Goal: Find specific page/section: Find specific page/section

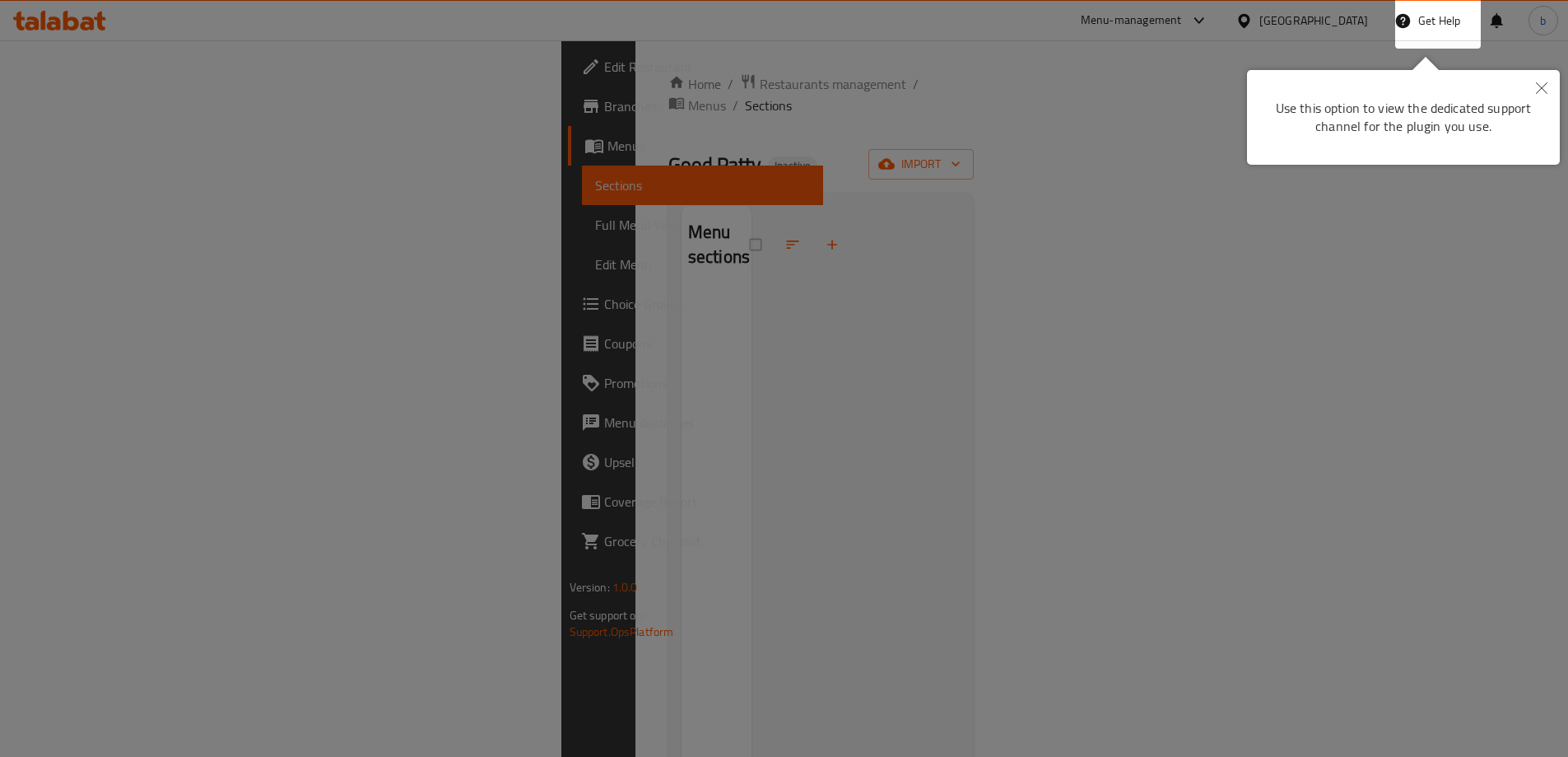
click at [1535, 80] on button "Close" at bounding box center [1542, 89] width 37 height 37
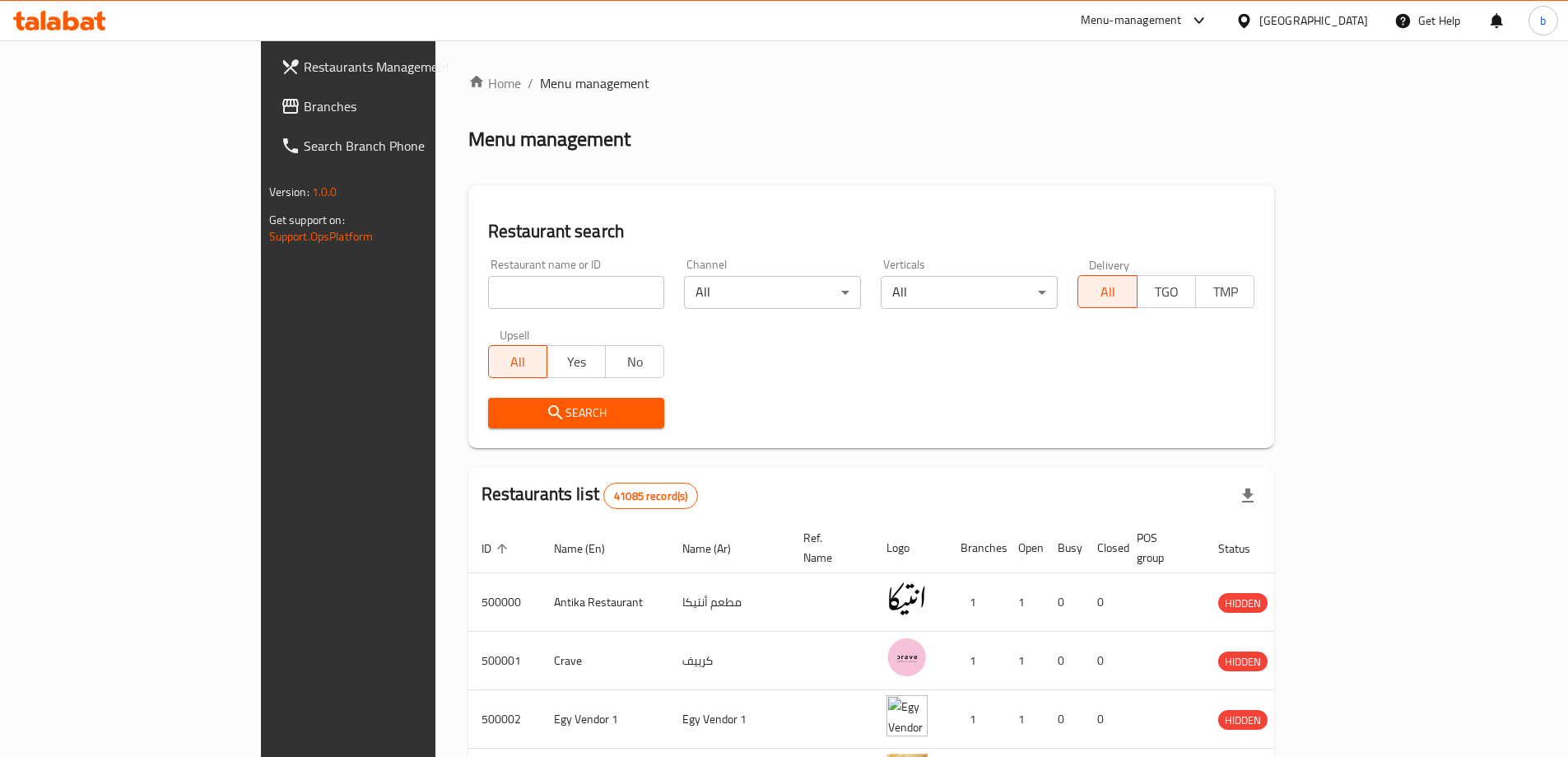
click at [1339, 24] on div "Egypt" at bounding box center [1313, 21] width 109 height 18
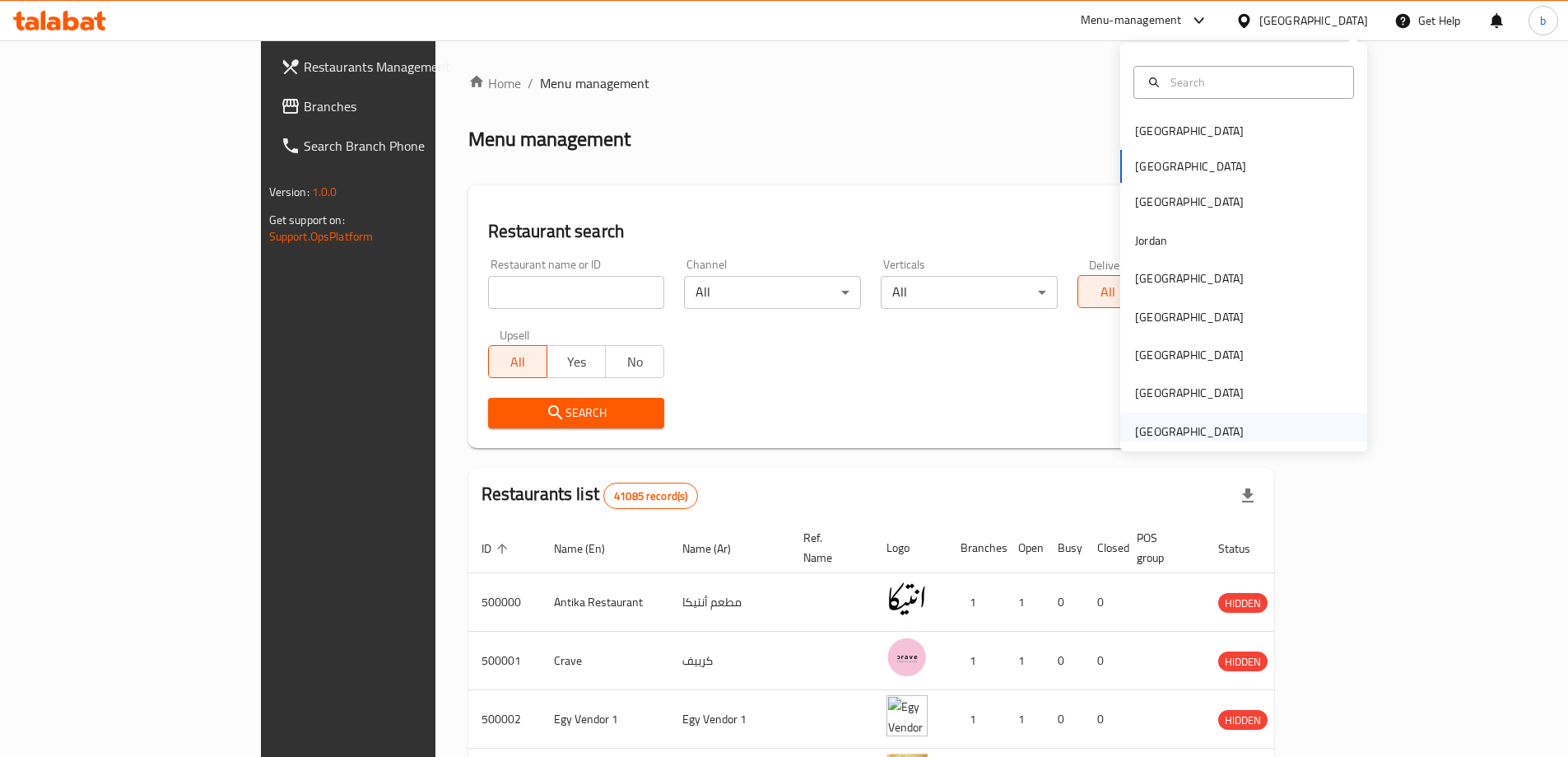
click at [1249, 426] on div "[GEOGRAPHIC_DATA]" at bounding box center [1244, 431] width 247 height 37
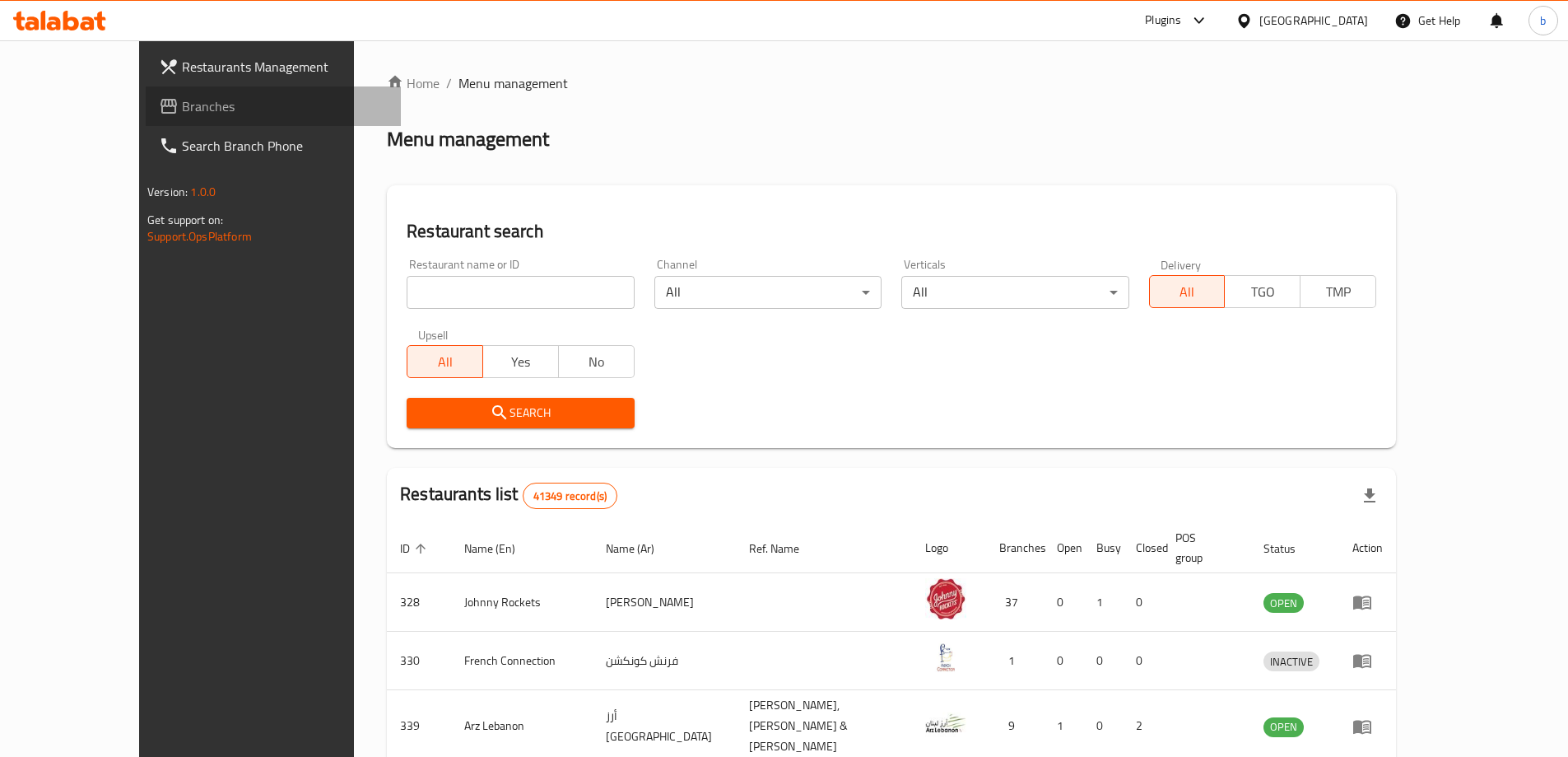
click at [182, 105] on span "Branches" at bounding box center [284, 107] width 205 height 20
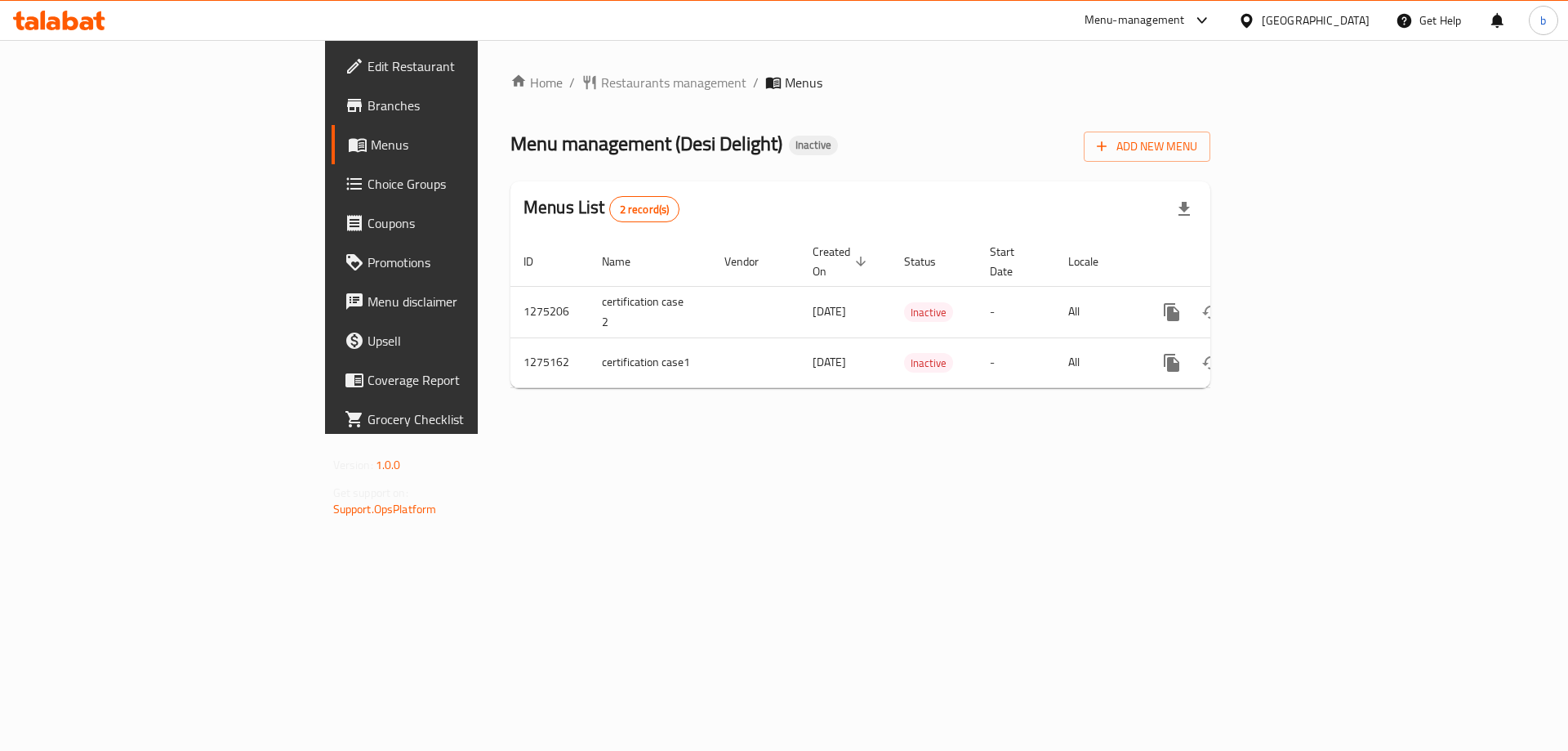
click at [368, 107] on span "Branches" at bounding box center [471, 106] width 206 height 20
